Goal: Communication & Community: Answer question/provide support

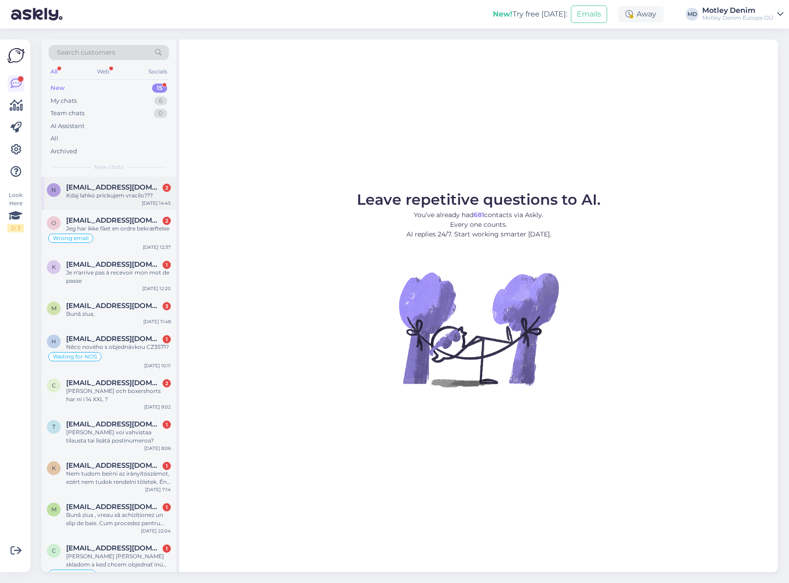
click at [131, 202] on div "n [EMAIL_ADDRESS][DOMAIN_NAME] 2 Kdaj lahko prickujem vracilo??? [DATE] 14:45" at bounding box center [108, 193] width 135 height 33
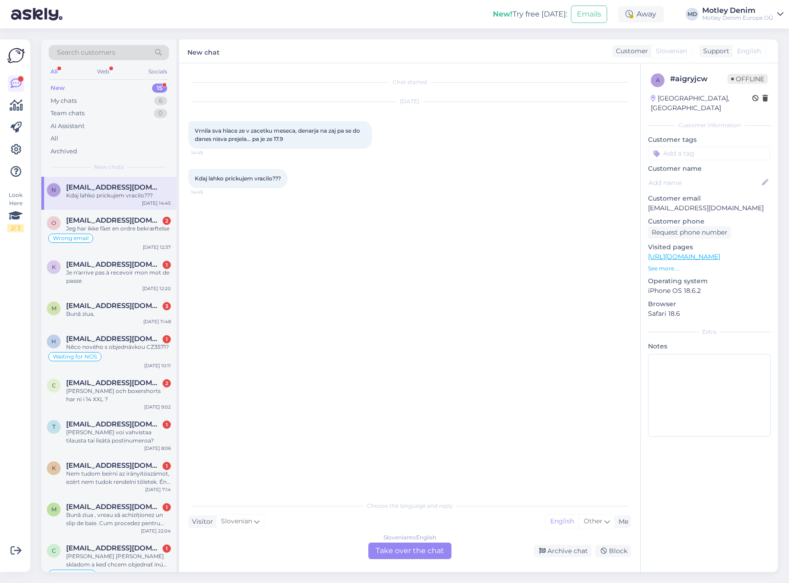
click at [412, 554] on div "Slovenian to English Take over the chat" at bounding box center [409, 551] width 83 height 17
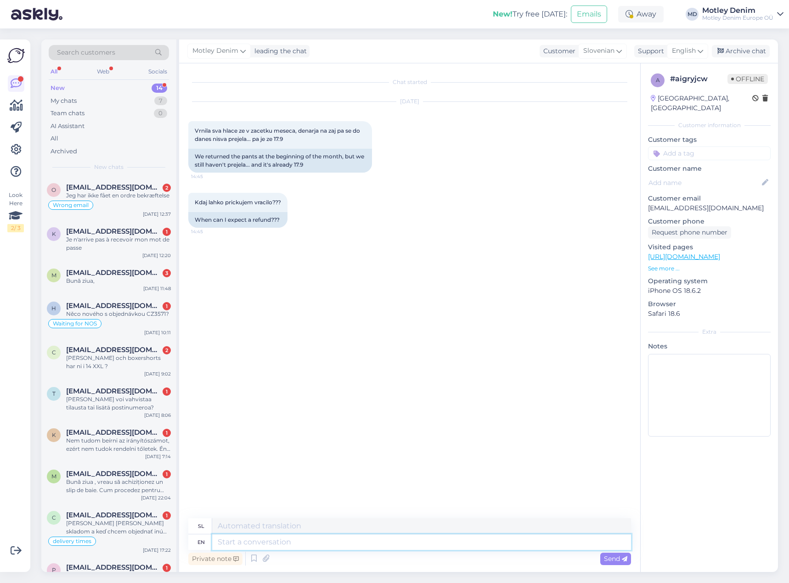
click at [331, 548] on textarea at bounding box center [421, 543] width 419 height 16
type textarea "Hello"
type textarea "Pozdravljeni"
click at [660, 203] on p "[EMAIL_ADDRESS][DOMAIN_NAME]" at bounding box center [709, 208] width 123 height 10
drag, startPoint x: 660, startPoint y: 200, endPoint x: 715, endPoint y: 198, distance: 54.7
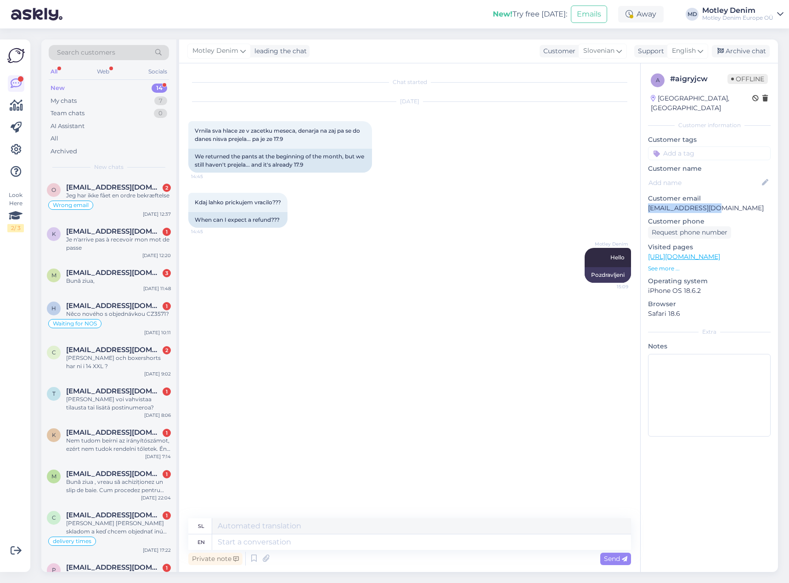
click at [715, 203] on p "[EMAIL_ADDRESS][DOMAIN_NAME]" at bounding box center [709, 208] width 123 height 10
copy p "[EMAIL_ADDRESS][DOMAIN_NAME]"
click at [100, 55] on span "Search customers" at bounding box center [86, 53] width 58 height 10
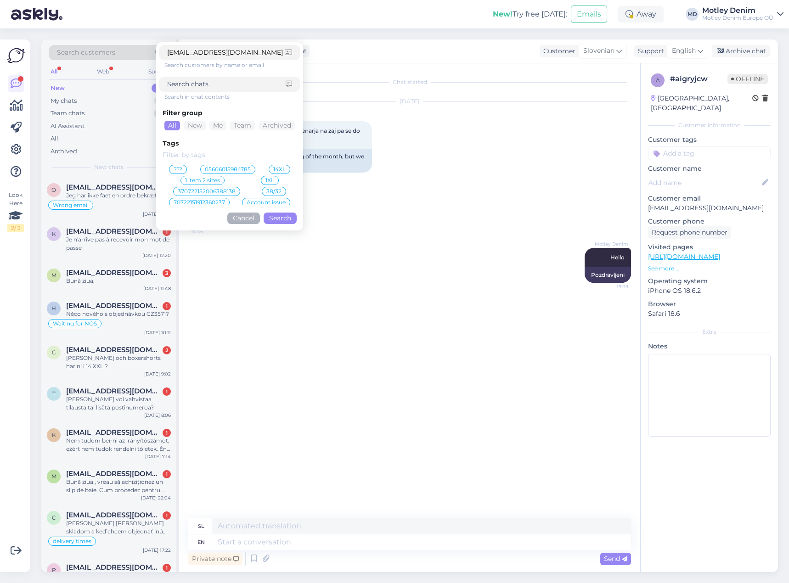
type input "[EMAIL_ADDRESS][DOMAIN_NAME]"
click at [281, 221] on button "Search" at bounding box center [280, 218] width 33 height 11
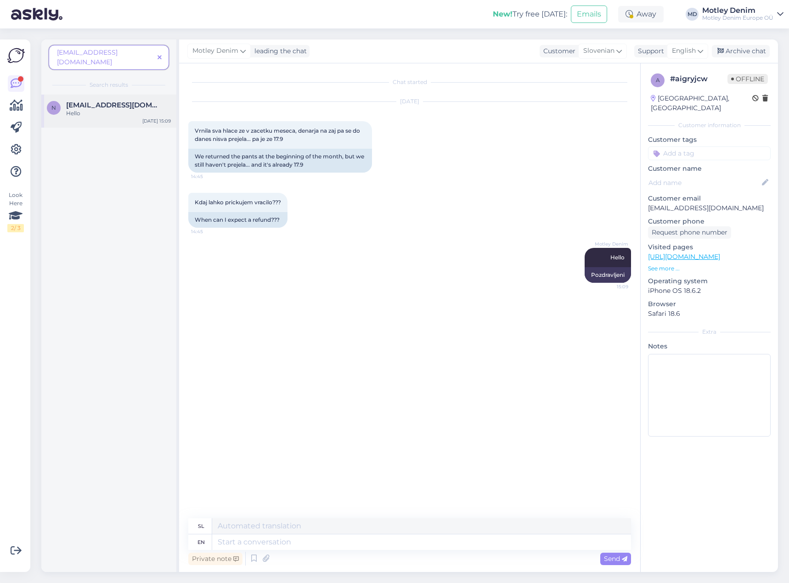
click at [113, 101] on span "[EMAIL_ADDRESS][DOMAIN_NAME]" at bounding box center [114, 105] width 96 height 8
click at [158, 55] on icon at bounding box center [160, 58] width 4 height 6
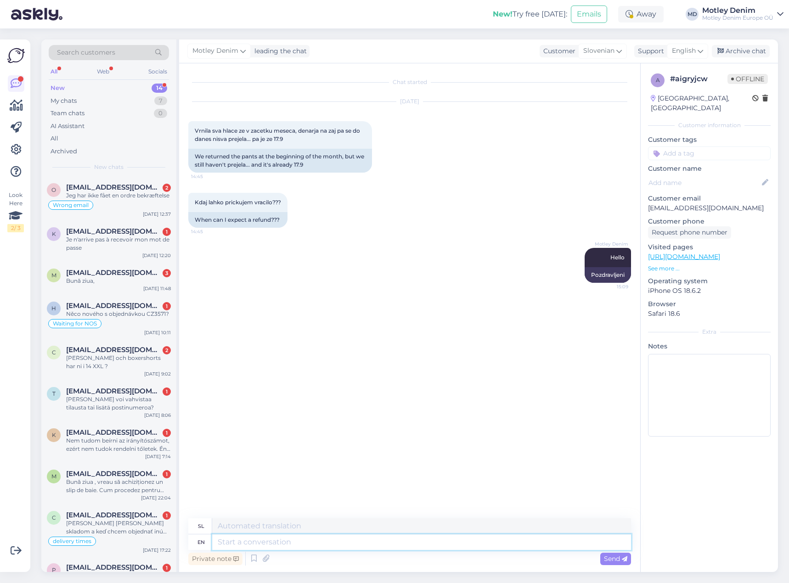
click at [406, 542] on textarea at bounding box center [421, 543] width 419 height 16
type textarea "Your re"
type textarea "Tvoj"
type textarea "Your return a"
type textarea "Vaša vrnitev"
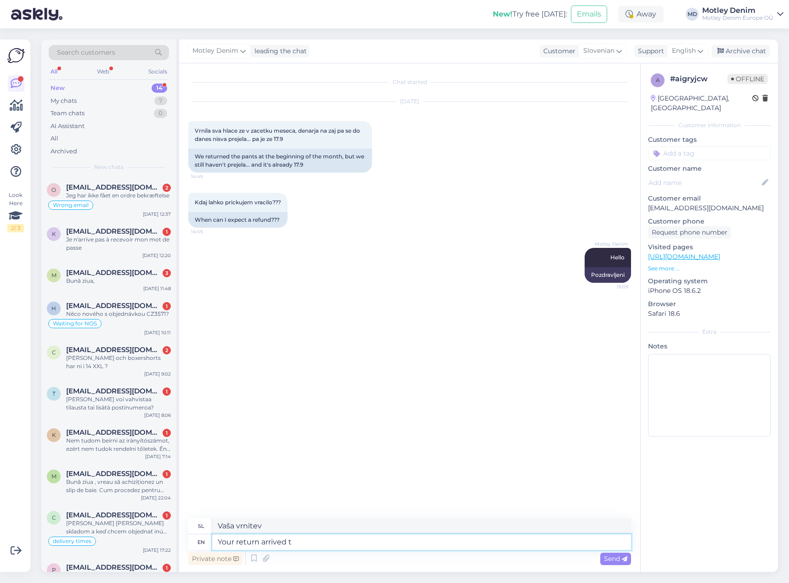
type textarea "Your return arrived to"
type textarea "Vaša vrnitev je prispela"
type textarea "Your return arrived [DATE]."
type textarea "Tvoja vrnitev je prispela danes."
type textarea "Your return arrived [DATE]."
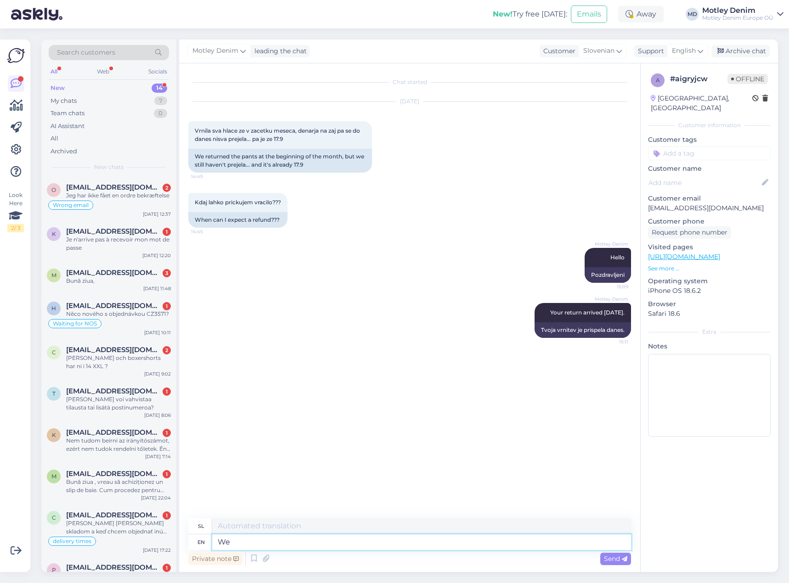
type textarea "We"
type textarea "Mi"
type textarea "We have p"
type textarea "[DEMOGRAPHIC_DATA]"
type textarea "We have processed i"
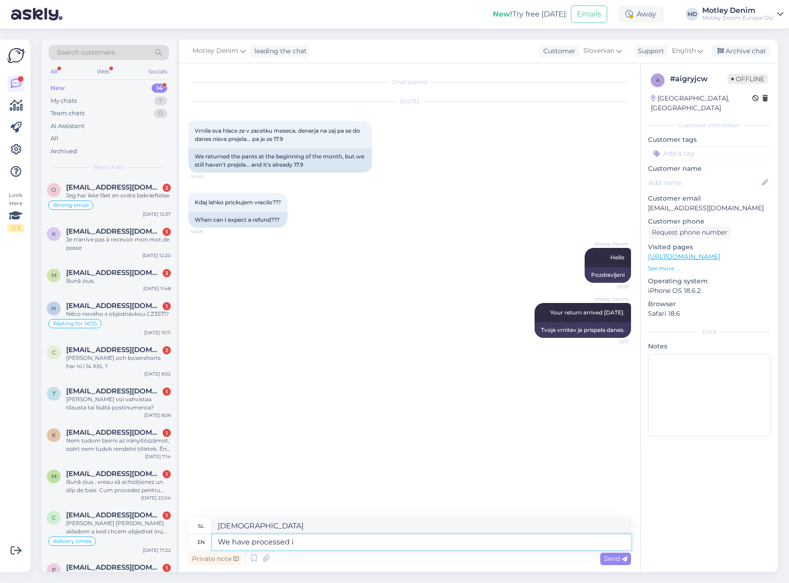
type textarea "Obdelali smo"
type textarea "We have processed it a"
type textarea "Obdelali smo ga"
type textarea "We have processed it and"
type textarea "Obdelali smo ga in"
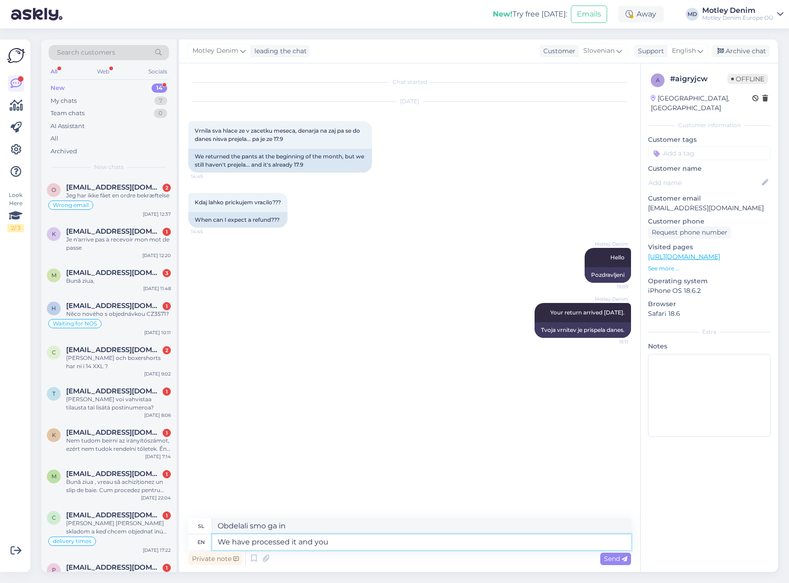
type textarea "We have processed it and you h"
type textarea "Obdelali smo ga in vi"
type textarea "We have processed it and you have"
type textarea "Obdelali smo ga in vi ste"
type textarea "We have processed it and you have been re"
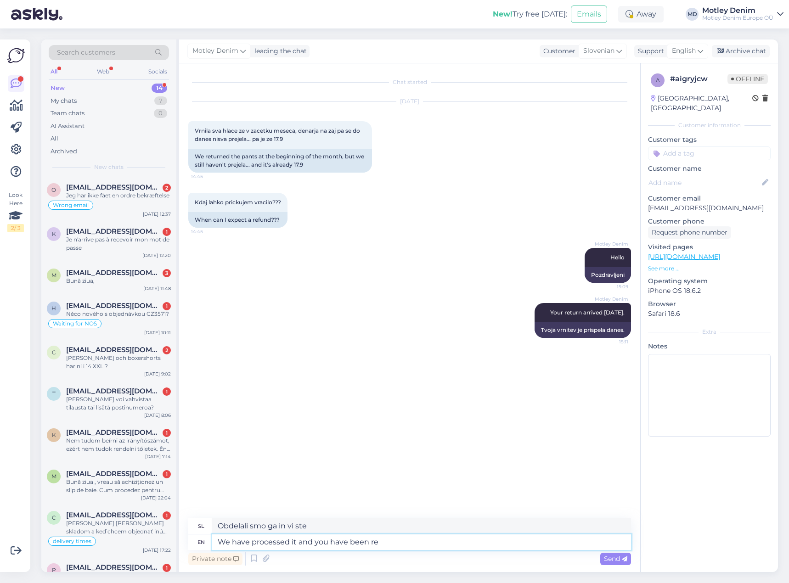
type textarea "Obdelali smo ga in bili ste"
type textarea "We have processed it and you have been refunded."
type textarea "Obdelali smo jo in vam povrnili denar."
type textarea "We have processed it and you have been refunded. Please al"
type textarea "Obdelali smo jo in vam je bil povrnjen denar. Prosim"
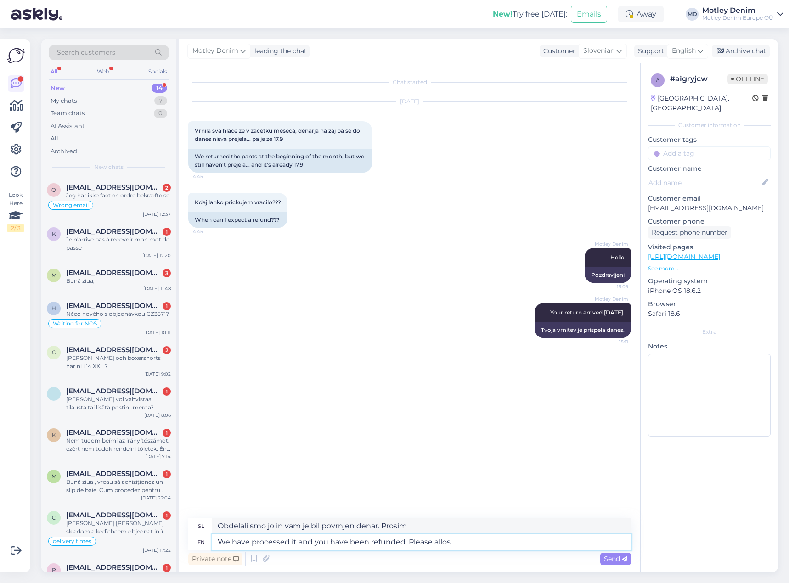
type textarea "We have processed it and you have been refunded. Please allos"
type textarea "Obdelali smo jo in vam je bil povrnjen denar. Prosim, pozdravite nas."
type textarea "We have processed it and you have been refunded. Please allos few d"
type textarea "Obdelali smo jo in vam je bil povrnjen denar. Prosimo, da nam date nekaj"
type textarea "We have processed it and you have been refunded. Please allos few days ti"
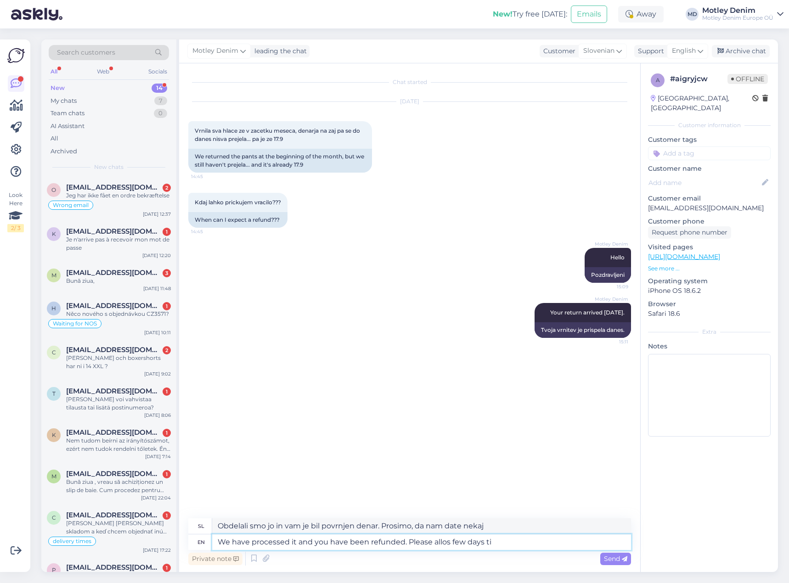
type textarea "Obdelali smo jo in vam vrnili denar. Prosimo, počakajte nekaj dni."
type textarea "We have processed it and you have been refunded. Please allos few days til the …"
type textarea "Obdelali smo jo in vam vrnili denar. Prosimo, počakajte nekaj dni, preden"
type textarea "We have processed it and you have been refunded. Please allos few days til the …"
type textarea "Obdelali smo jo in denar vam je bil povrnjen. Prosimo, počakajte nekaj dni, da …"
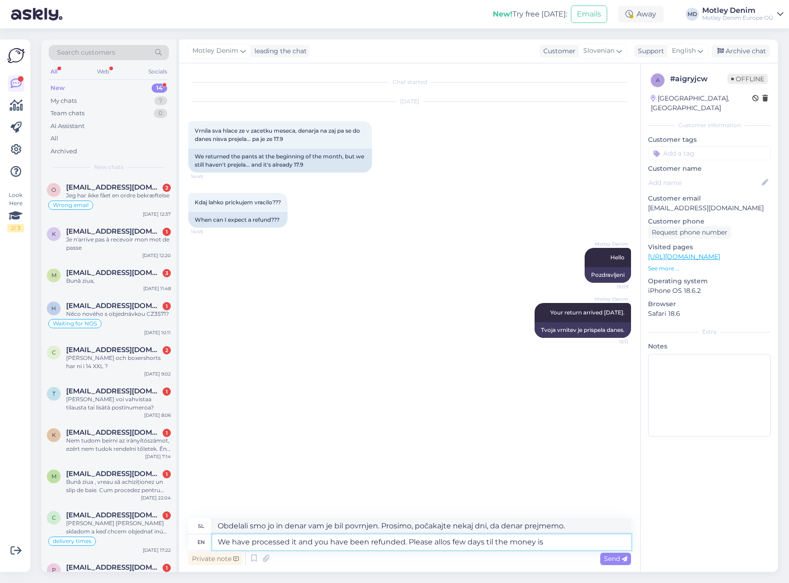
type textarea "We have processed it and you have been refunded. Please allos few days til the …"
type textarea "Obdelali smo jo in denar vam je bil povrnjen. Prosimo, počakajte nekaj dni, da …"
type textarea "We have processed it and you have been refunded. Please allos few days til the …"
type textarea "Obdelali smo jo in denar vam je bil povrnjen. Prosimo, počakajte nekaj dni, da …"
click at [448, 543] on textarea "We have processed it and you have been refunded. Please allos few days til the …" at bounding box center [421, 543] width 419 height 16
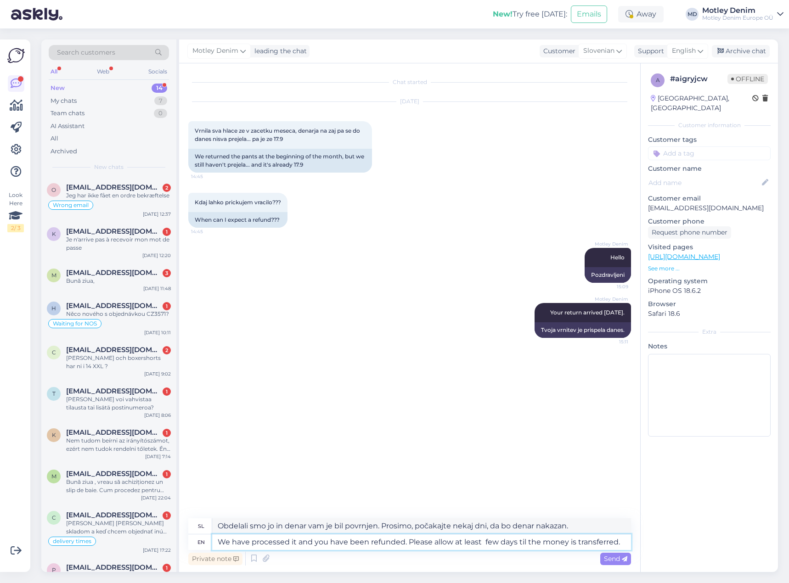
type textarea "We have processed it and you have been refunded. Please allow at least a few da…"
type textarea "Obdelali smo ga in denar vam je bil povrnjen. Prosimo, počakajte vsaj nekaj dni…"
click at [526, 541] on textarea "We have processed it and you have been refunded. Please allow at least a few da…" at bounding box center [421, 543] width 419 height 16
click at [525, 541] on textarea "We have processed it and you have been refunded. Please allow at least a few da…" at bounding box center [421, 543] width 419 height 16
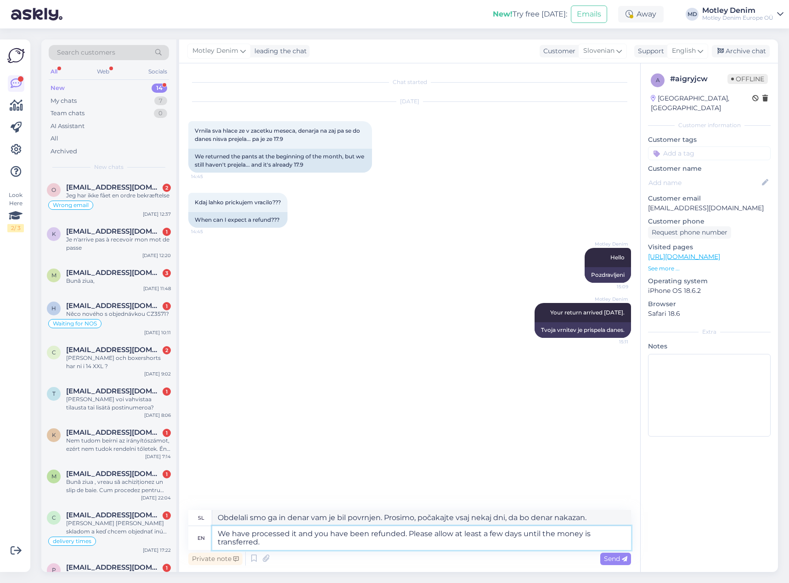
click at [486, 545] on textarea "We have processed it and you have been refunded. Please allow at least a few da…" at bounding box center [421, 538] width 419 height 24
type textarea "We have processed it and you have been refunded. Please allow at least a few da…"
click at [611, 560] on span "Send" at bounding box center [615, 559] width 23 height 8
